Goal: Transaction & Acquisition: Purchase product/service

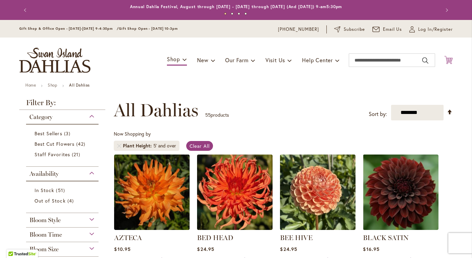
click at [448, 59] on icon at bounding box center [448, 60] width 8 height 8
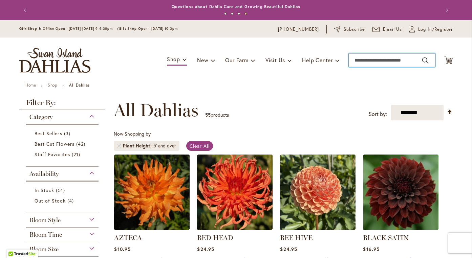
click at [358, 62] on input "Search" at bounding box center [392, 60] width 86 height 14
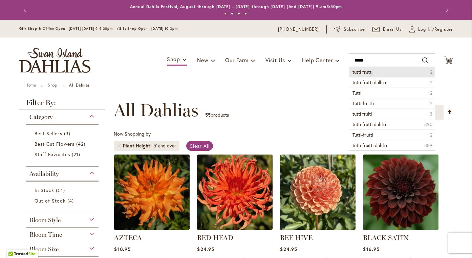
click at [364, 72] on span "tutti frutti" at bounding box center [362, 72] width 20 height 6
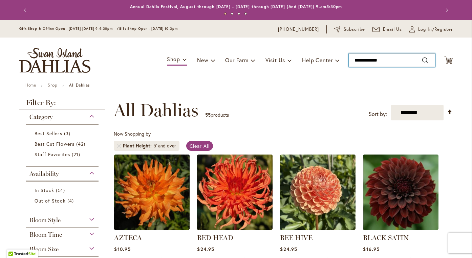
type input "**********"
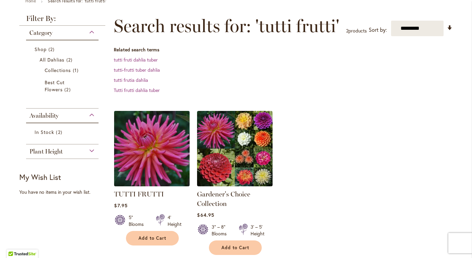
scroll to position [86, 0]
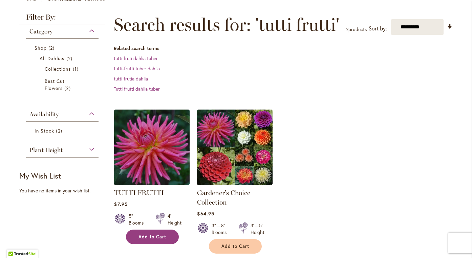
click at [153, 234] on button "Add to Cart" at bounding box center [152, 237] width 53 height 15
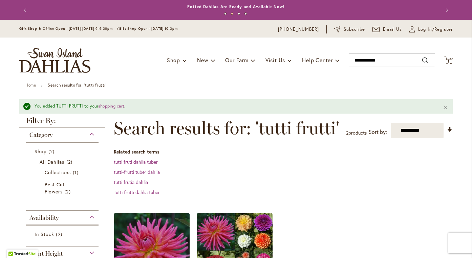
scroll to position [0, 0]
drag, startPoint x: 380, startPoint y: 60, endPoint x: 341, endPoint y: 59, distance: 39.3
click at [341, 59] on div "Toggle Nav Shop Dahlia Tubers Collections Fresh Cut Dahlias Gardening Supplies …" at bounding box center [236, 60] width 447 height 45
type input "**********"
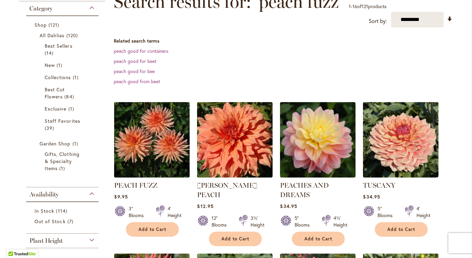
scroll to position [114, 0]
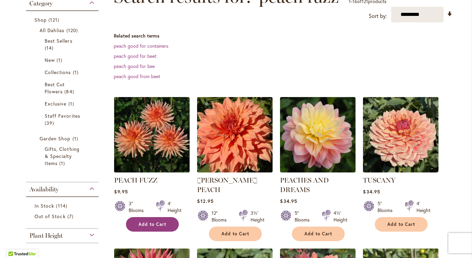
click at [158, 226] on span "Add to Cart" at bounding box center [152, 225] width 28 height 6
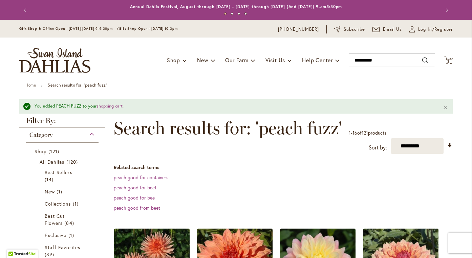
scroll to position [0, 0]
drag, startPoint x: 386, startPoint y: 61, endPoint x: 342, endPoint y: 61, distance: 43.7
click at [342, 61] on div "Toggle Nav Shop Dahlia Tubers Collections Fresh Cut Dahlias Gardening Supplies …" at bounding box center [236, 60] width 447 height 45
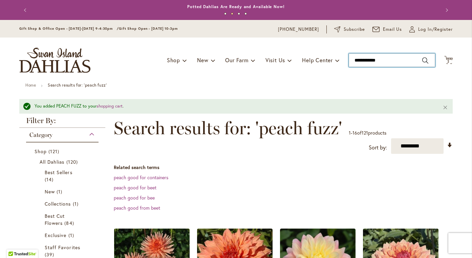
type input "**********"
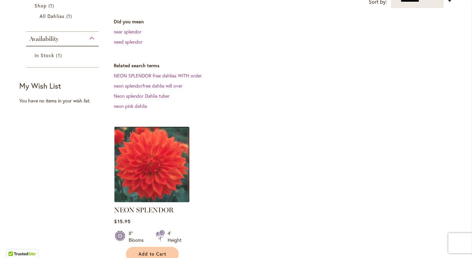
scroll to position [171, 0]
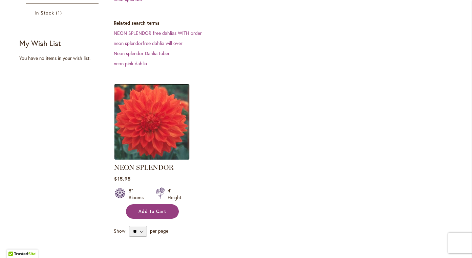
click at [160, 212] on span "Add to Cart" at bounding box center [152, 212] width 28 height 6
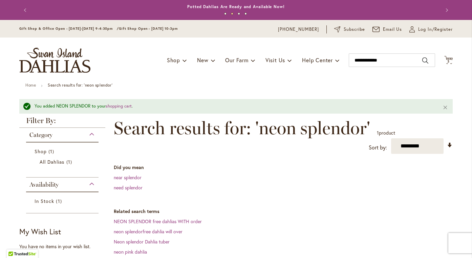
scroll to position [0, 0]
drag, startPoint x: 392, startPoint y: 61, endPoint x: 340, endPoint y: 61, distance: 51.8
click at [340, 61] on div "Toggle Nav Shop Dahlia Tubers Collections Fresh Cut Dahlias Gardening Supplies …" at bounding box center [236, 60] width 447 height 45
type input "******"
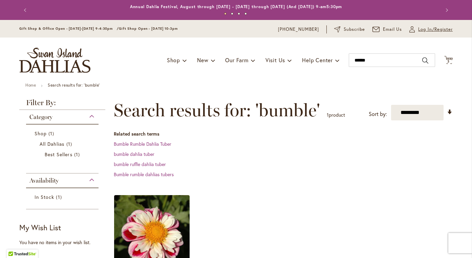
click at [425, 31] on span "Log In/Register" at bounding box center [435, 29] width 35 height 7
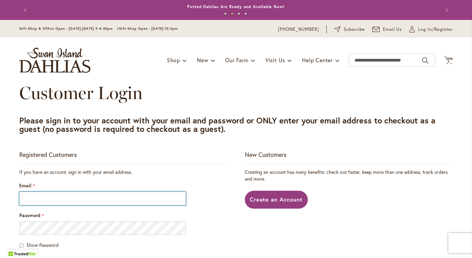
type input "**********"
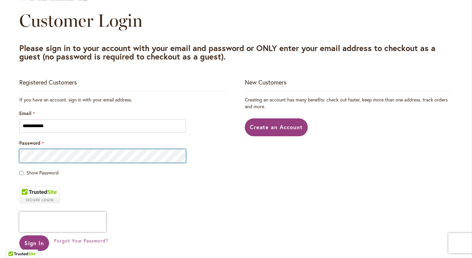
scroll to position [95, 0]
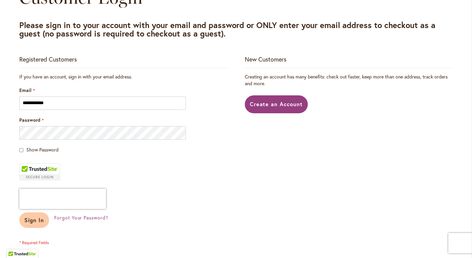
click at [37, 219] on span "Sign In" at bounding box center [34, 220] width 20 height 7
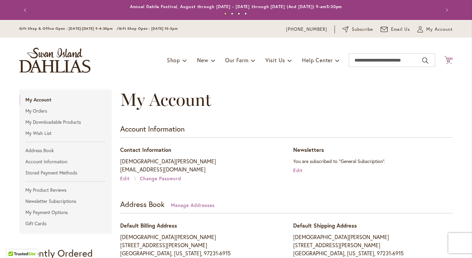
click at [449, 63] on span "13" at bounding box center [449, 61] width 4 height 4
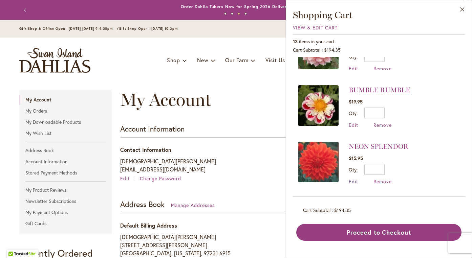
click at [354, 181] on span "Edit" at bounding box center [353, 181] width 9 height 6
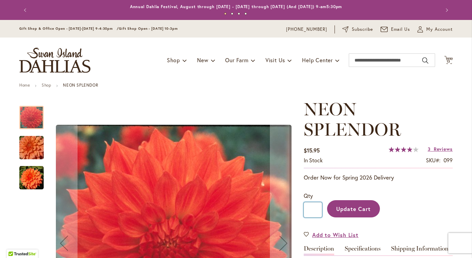
drag, startPoint x: 315, startPoint y: 208, endPoint x: 301, endPoint y: 208, distance: 14.6
type input "*"
click at [367, 208] on span "Update Cart" at bounding box center [353, 209] width 35 height 7
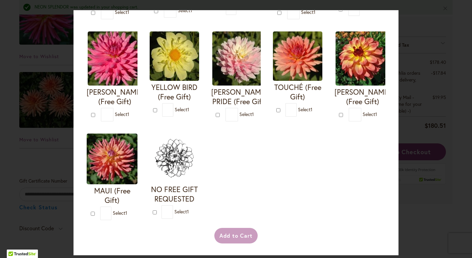
scroll to position [1428, 0]
click at [434, 53] on div "Your Order Qualifies for Bonus Dahlias ( Select 1 ) Add to Cart I'M A HOTTIE (F…" at bounding box center [236, 129] width 472 height 258
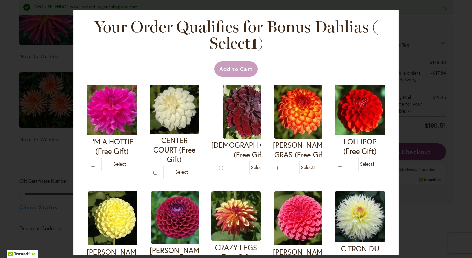
scroll to position [0, 0]
click at [63, 64] on div "Your Order Qualifies for Bonus Dahlias ( Select 1 ) Add to Cart I'M A HOTTIE (F…" at bounding box center [236, 129] width 472 height 258
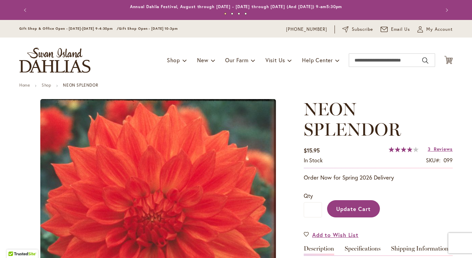
type input "*******"
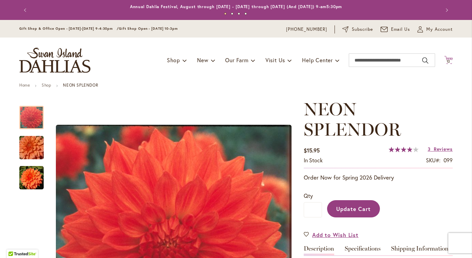
click at [449, 60] on span "12" at bounding box center [449, 61] width 4 height 4
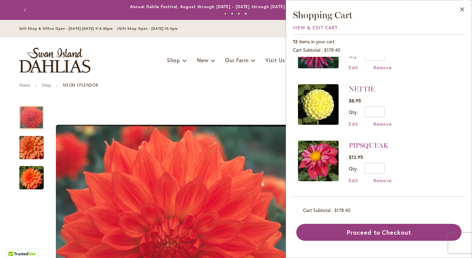
scroll to position [92, 0]
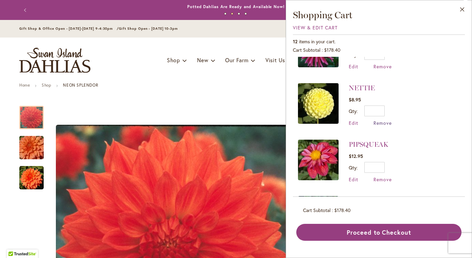
click at [380, 123] on span "Remove" at bounding box center [382, 123] width 18 height 6
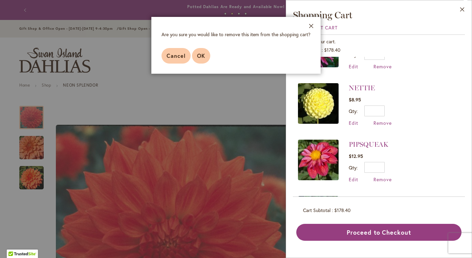
click at [202, 52] on span "OK" at bounding box center [201, 55] width 8 height 7
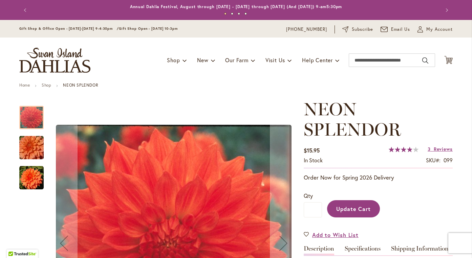
type input "*******"
type input "*"
click at [450, 60] on span "11" at bounding box center [448, 61] width 3 height 4
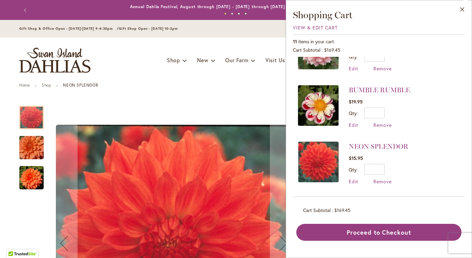
scroll to position [486, 0]
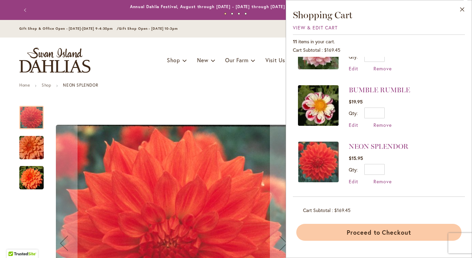
click at [394, 235] on button "Proceed to Checkout" at bounding box center [378, 232] width 165 height 17
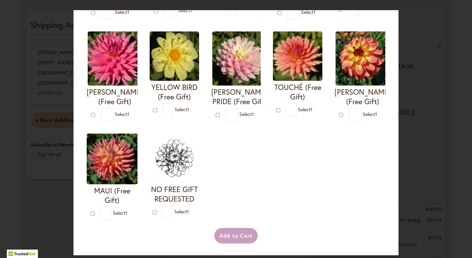
scroll to position [482, 0]
type input "*"
click at [236, 238] on button "Add to Cart" at bounding box center [236, 236] width 44 height 16
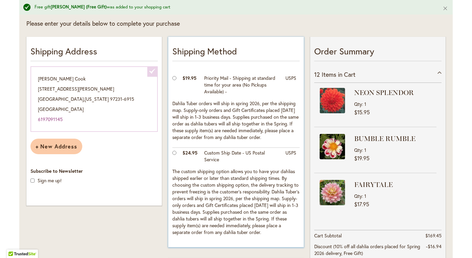
scroll to position [114, 0]
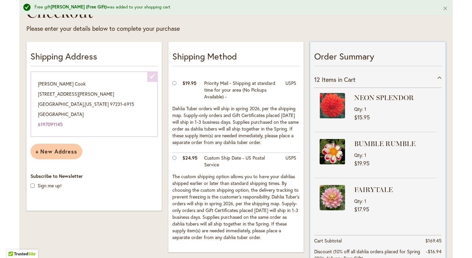
click at [441, 78] on div "12 Items in Cart" at bounding box center [377, 79] width 127 height 17
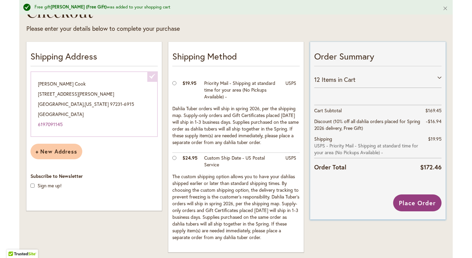
click at [440, 78] on div "12 Items in Cart" at bounding box center [377, 79] width 127 height 17
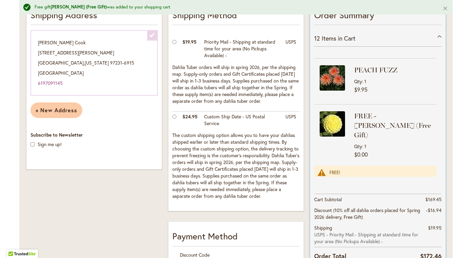
scroll to position [157, 0]
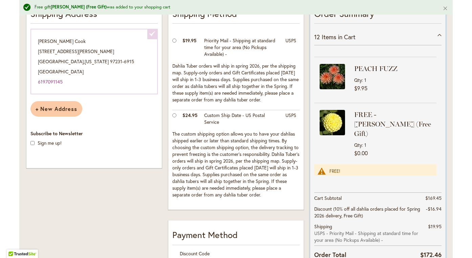
click at [441, 35] on div "12 Items in Cart" at bounding box center [377, 37] width 127 height 17
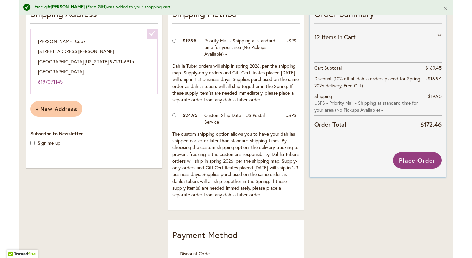
click at [441, 35] on div "12 Items in Cart" at bounding box center [377, 37] width 127 height 17
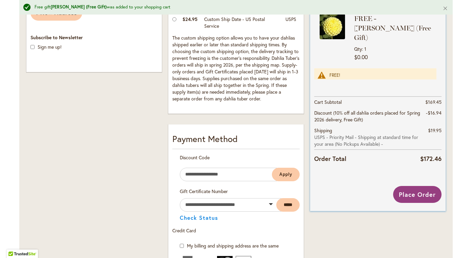
scroll to position [260, 0]
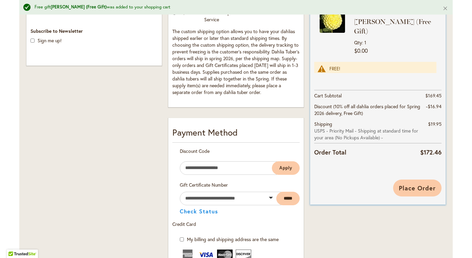
click at [423, 180] on button "Place Order" at bounding box center [417, 188] width 48 height 17
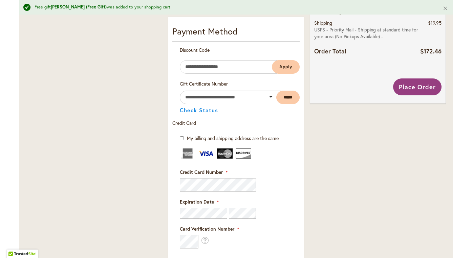
scroll to position [410, 0]
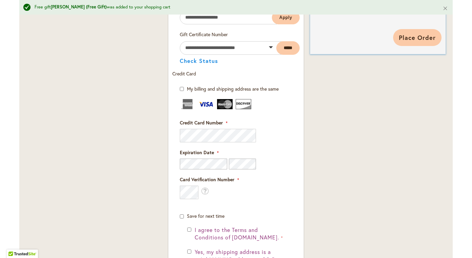
click at [431, 41] on button "Place Order" at bounding box center [417, 37] width 48 height 17
